Goal: Find specific page/section: Find specific page/section

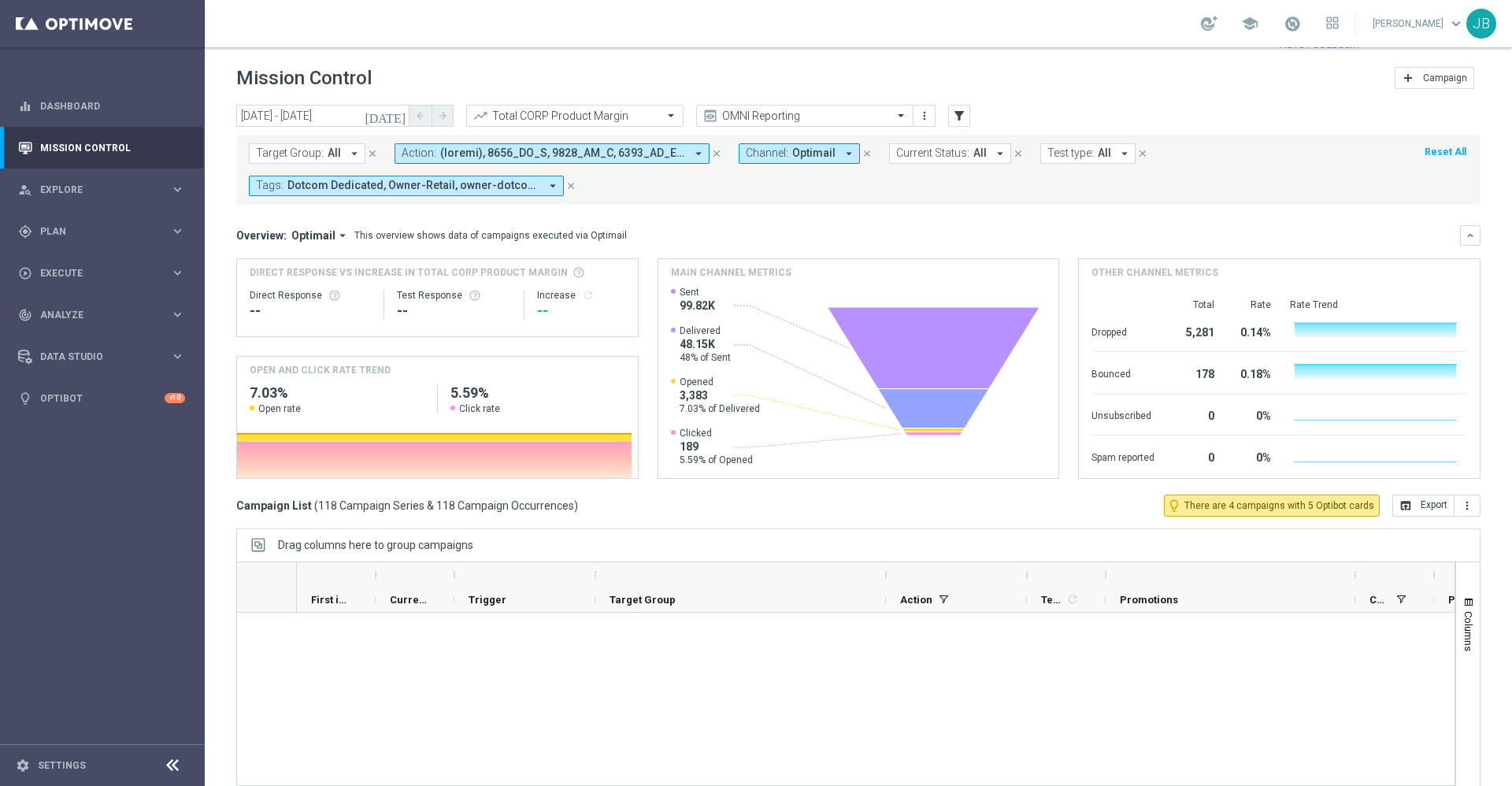
scroll to position [6333, 0]
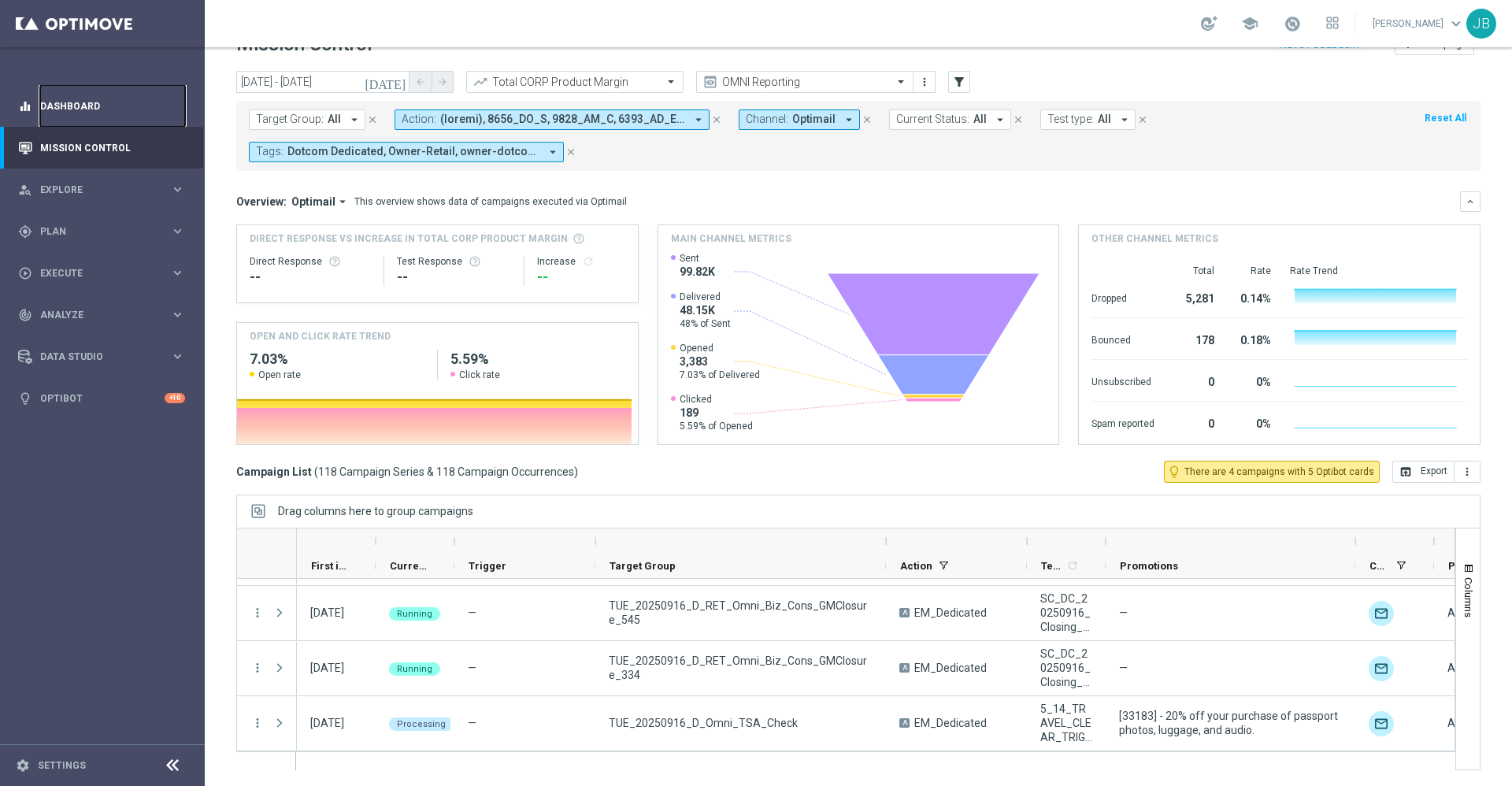
click at [96, 114] on link "Dashboard" at bounding box center [112, 105] width 145 height 42
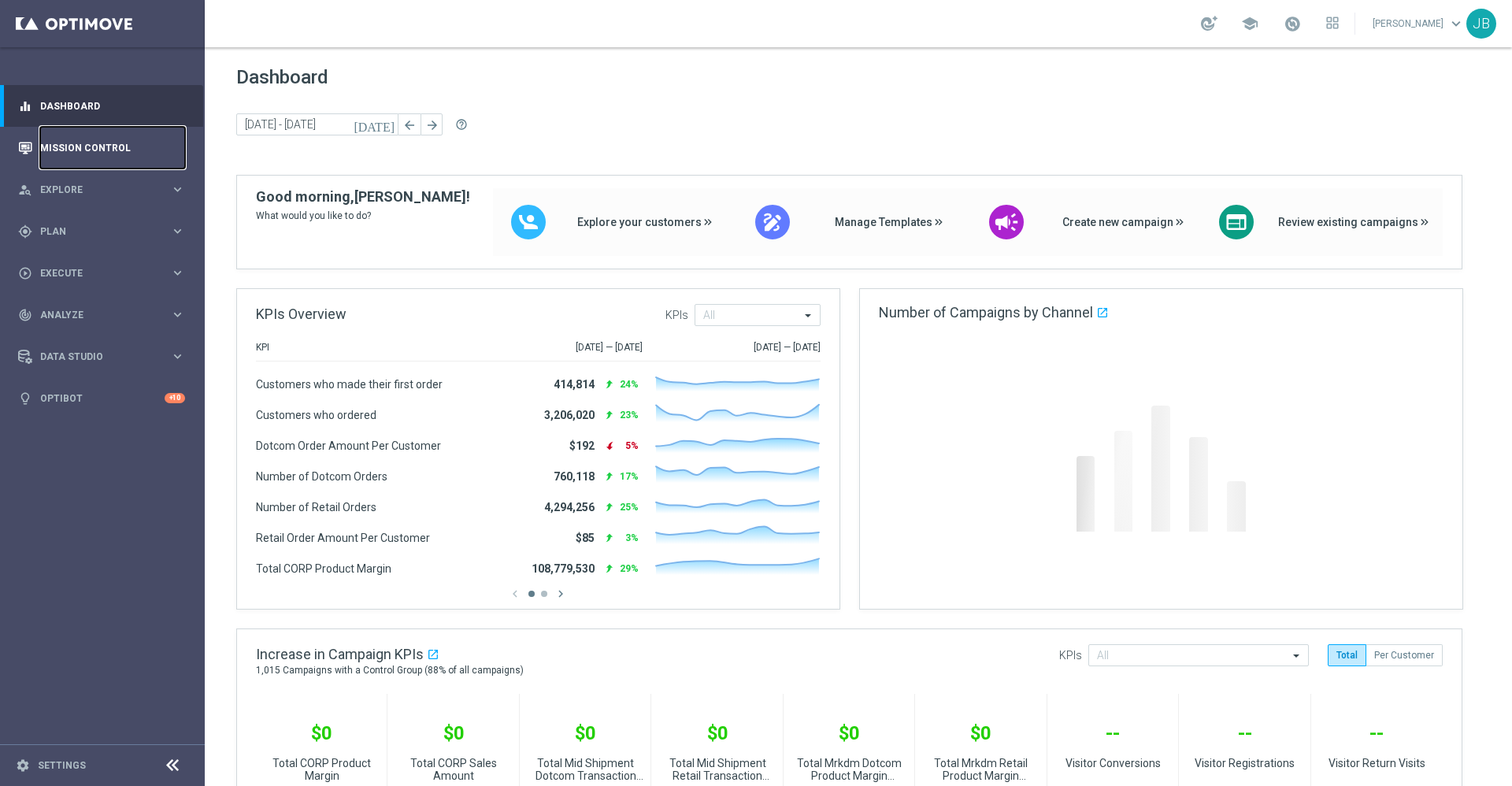
click at [87, 150] on link "Mission Control" at bounding box center [112, 147] width 145 height 42
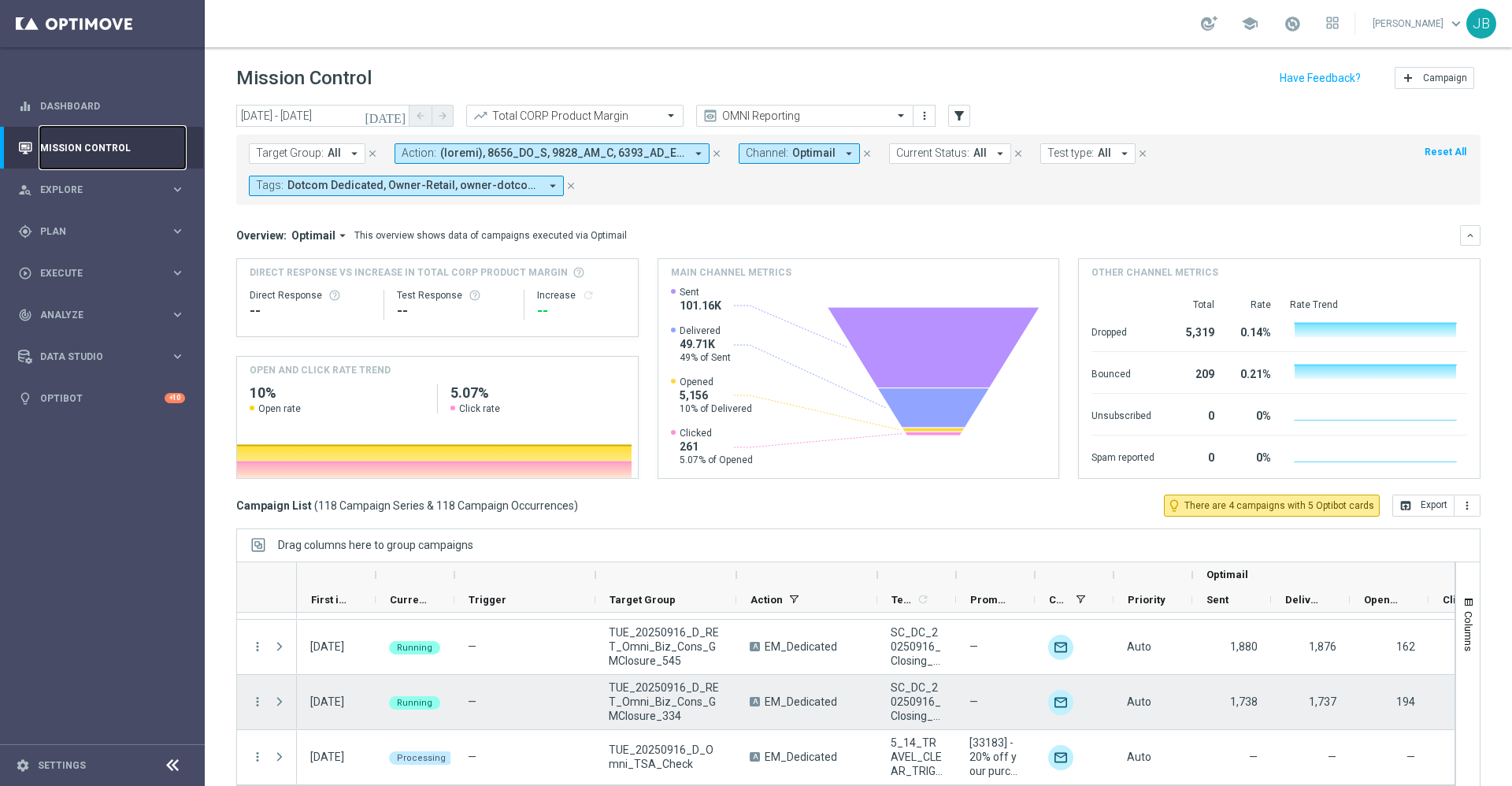
scroll to position [34, 0]
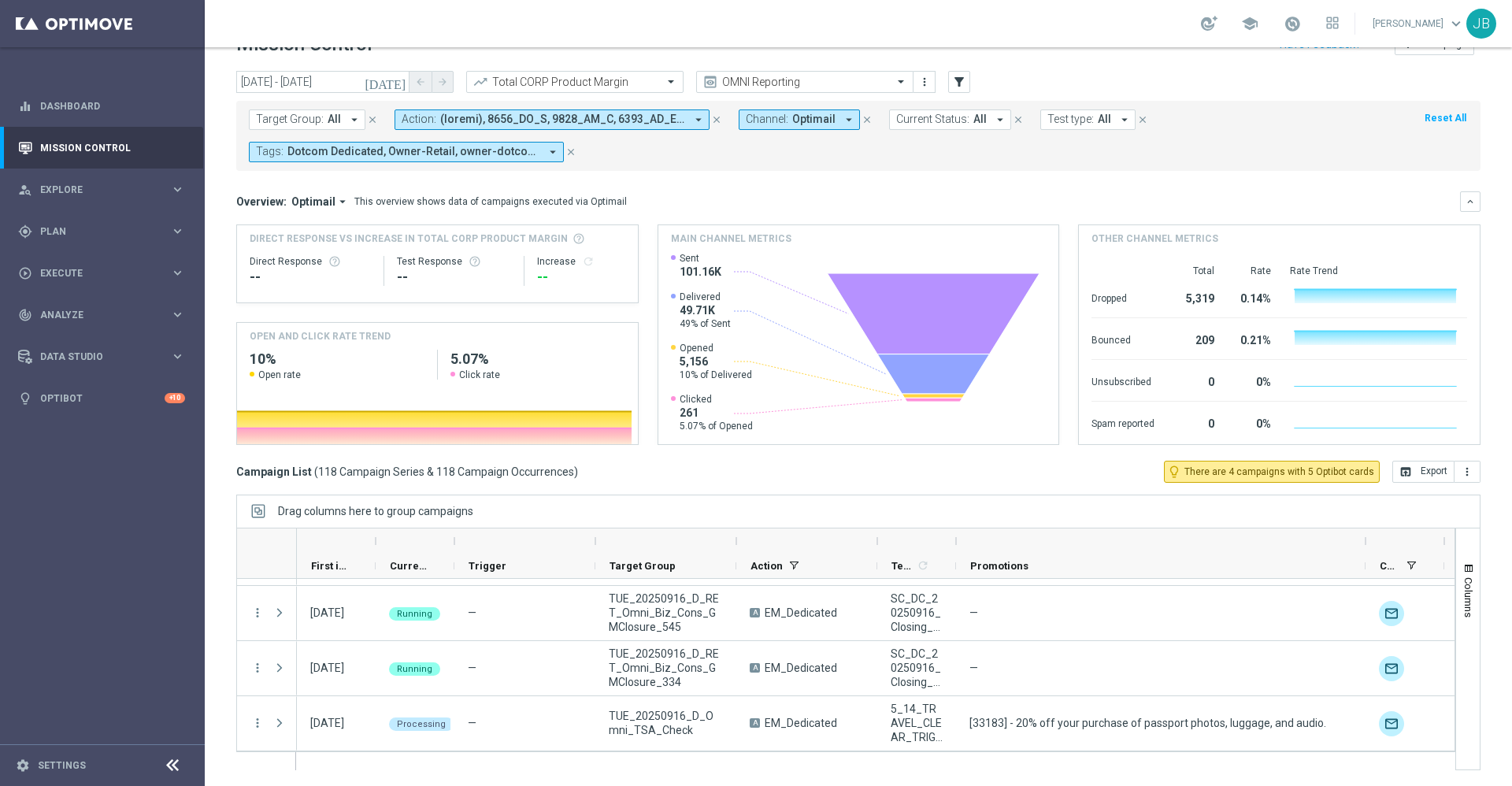
drag, startPoint x: 1034, startPoint y: 544, endPoint x: 1364, endPoint y: 540, distance: 330.0
click at [1364, 540] on div at bounding box center [1365, 541] width 6 height 25
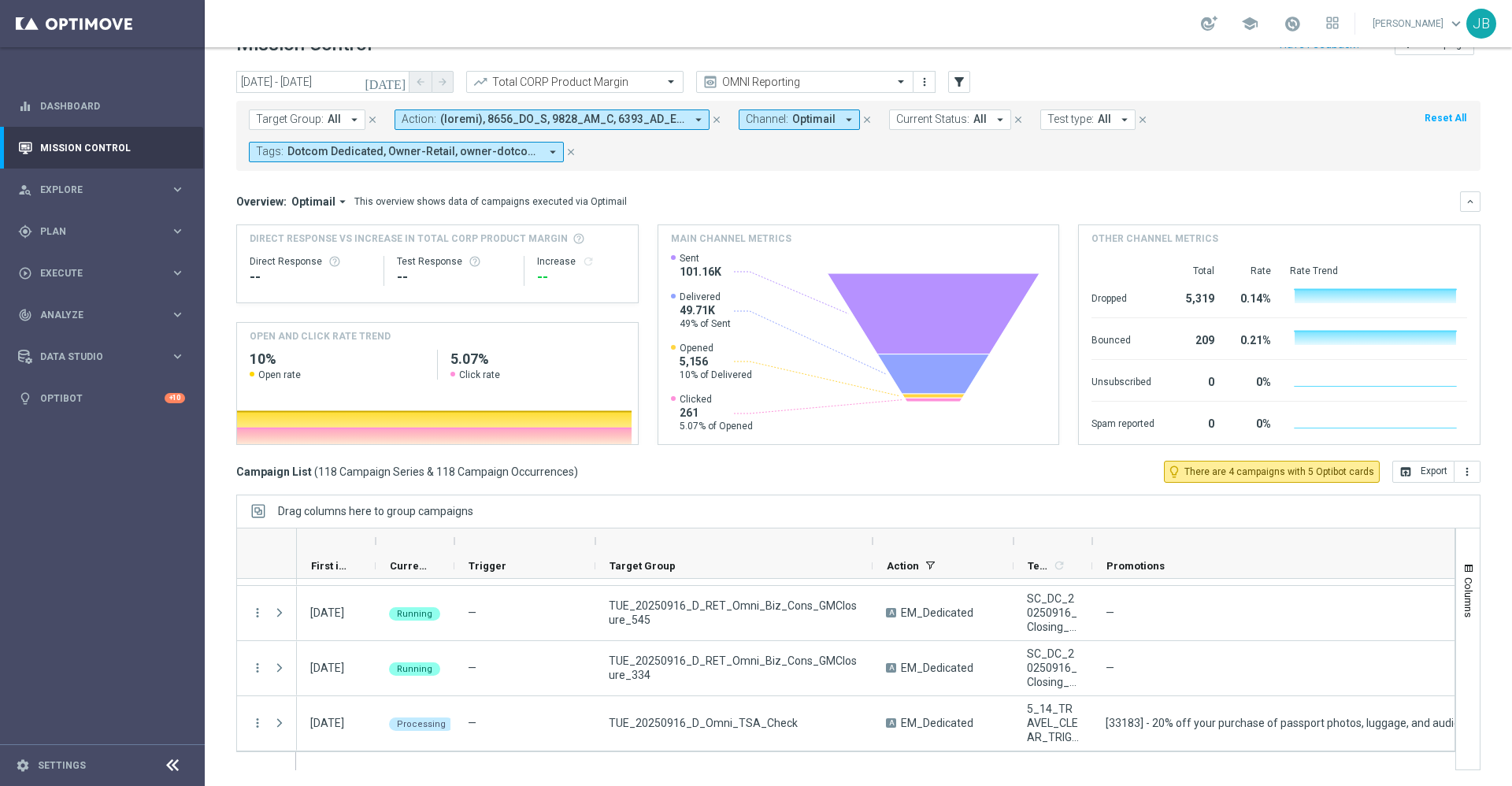
drag, startPoint x: 738, startPoint y: 538, endPoint x: 873, endPoint y: 544, distance: 135.1
click at [873, 544] on div at bounding box center [872, 541] width 6 height 25
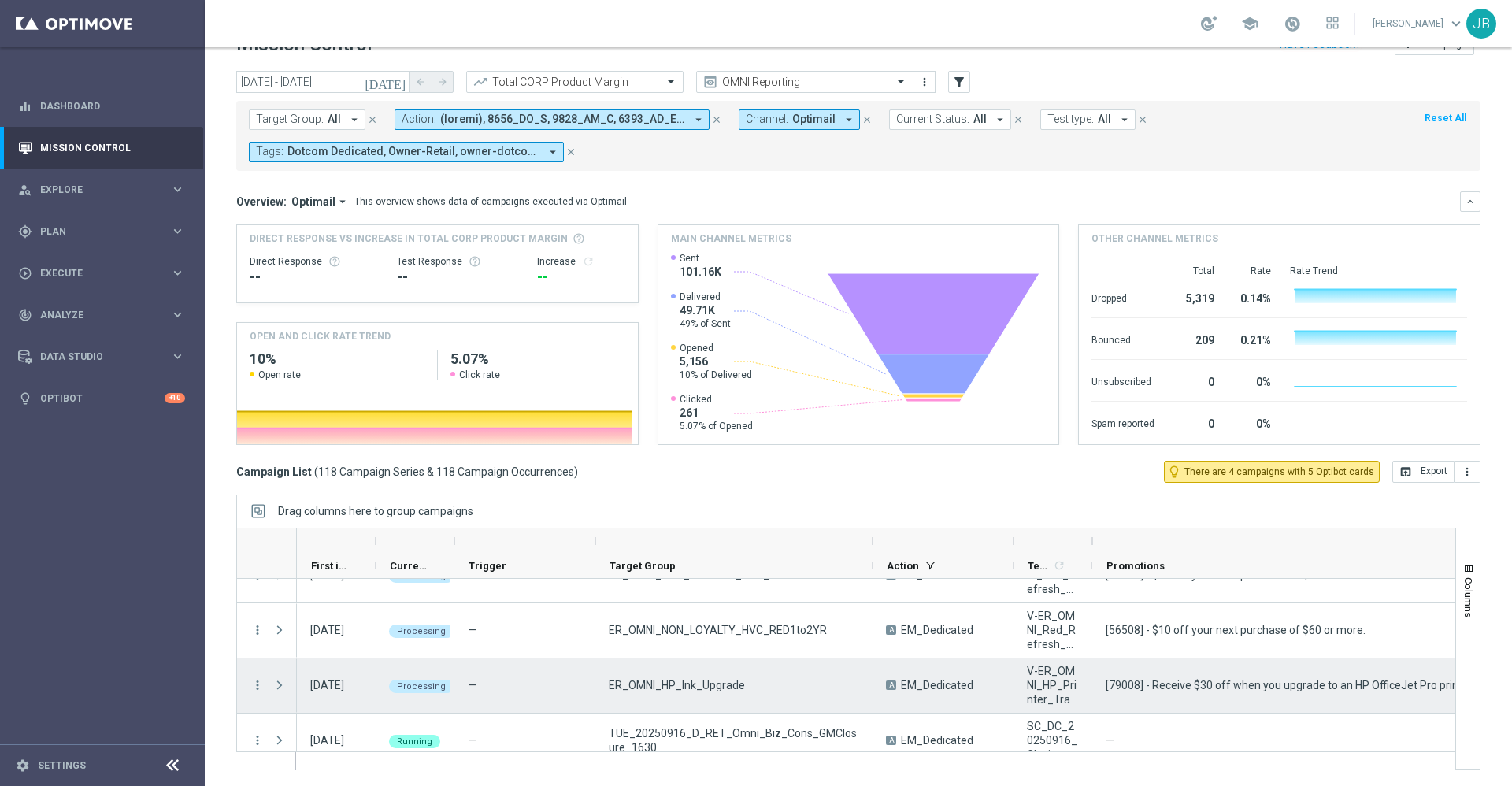
scroll to position [6104, 0]
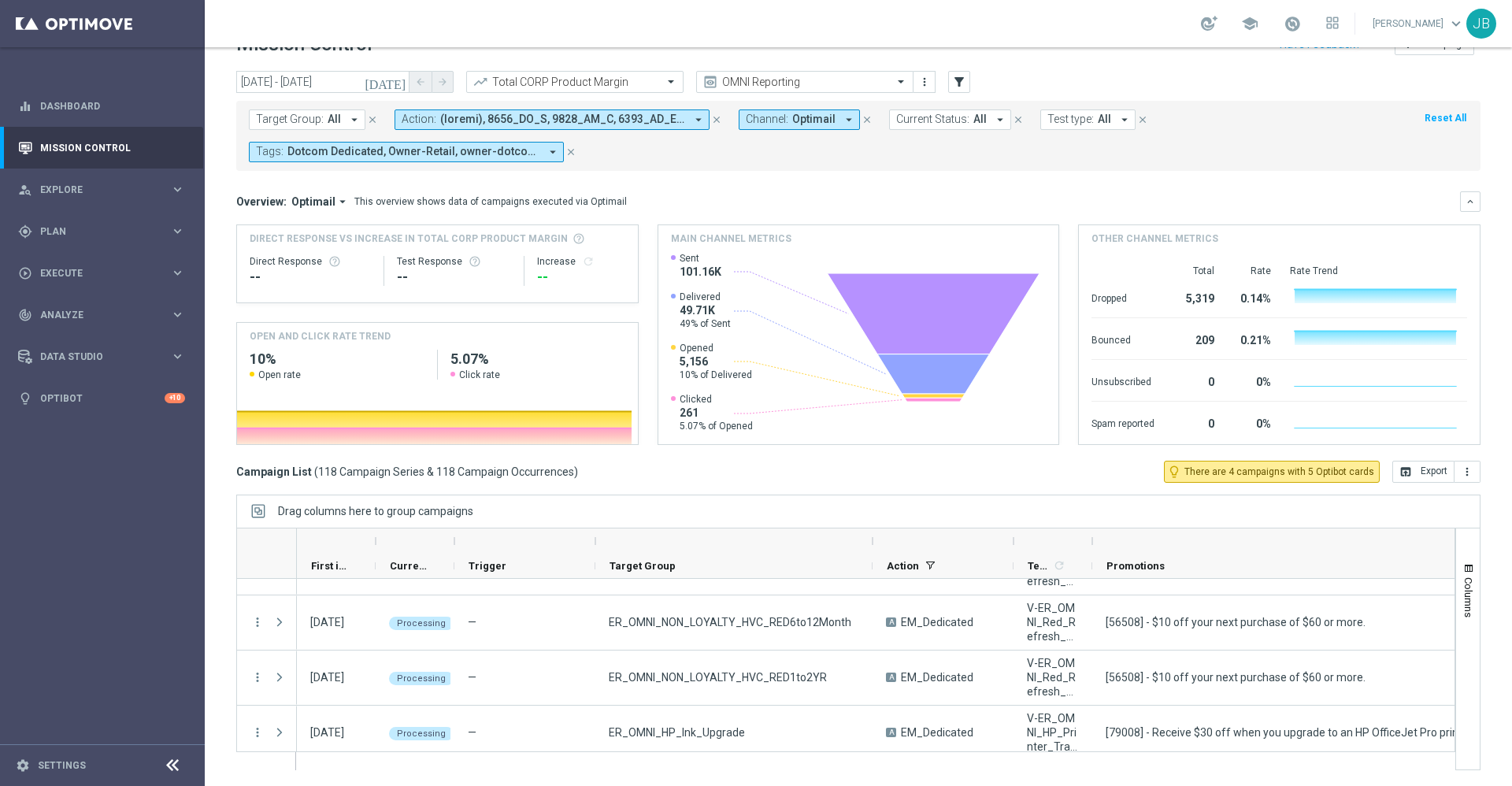
click at [1145, 567] on span "Promotions" at bounding box center [1136, 565] width 58 height 12
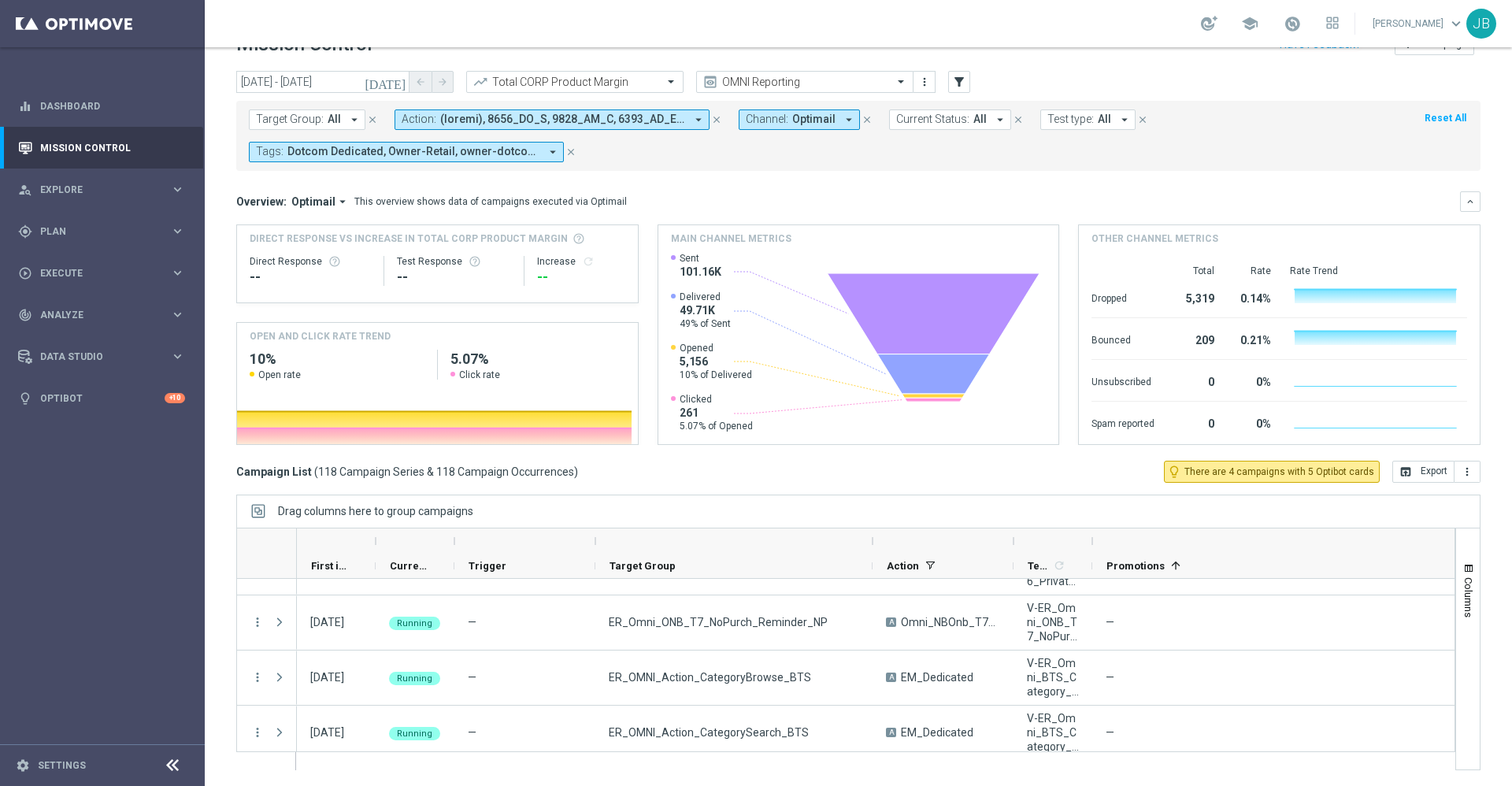
scroll to position [5517, 0]
